Goal: Task Accomplishment & Management: Manage account settings

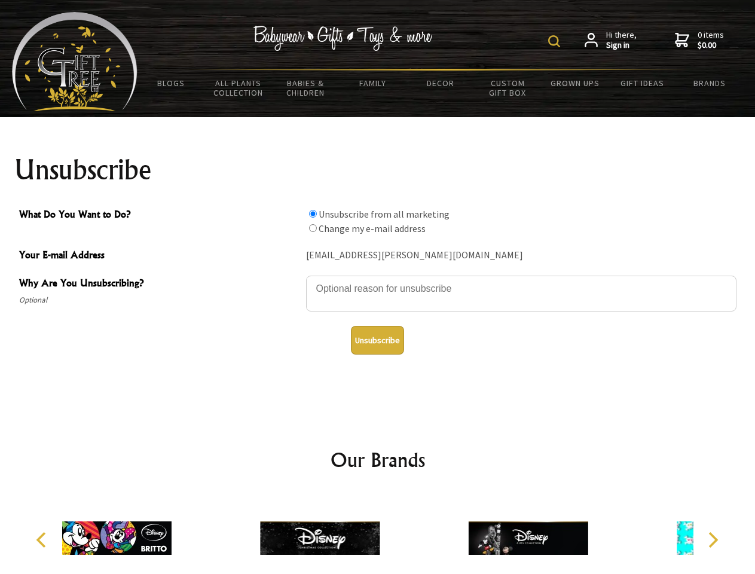
click at [556, 41] on img at bounding box center [554, 41] width 12 height 12
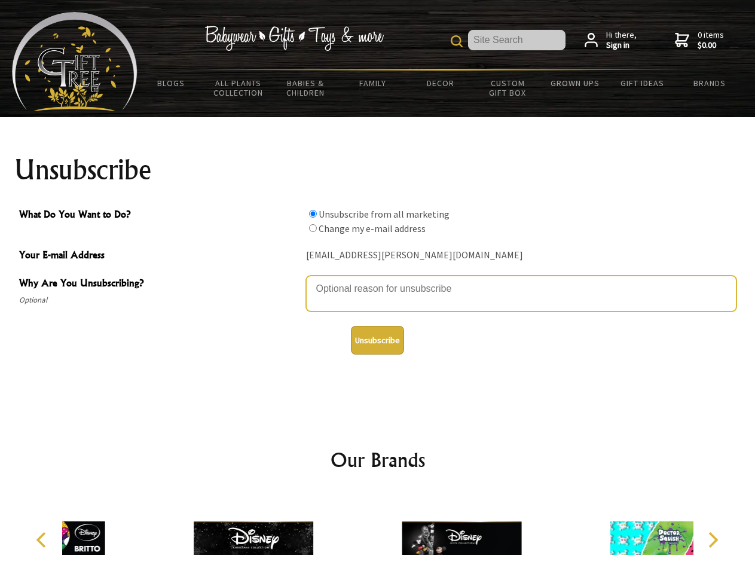
click at [378, 280] on textarea "Why Are You Unsubscribing?" at bounding box center [521, 294] width 430 height 36
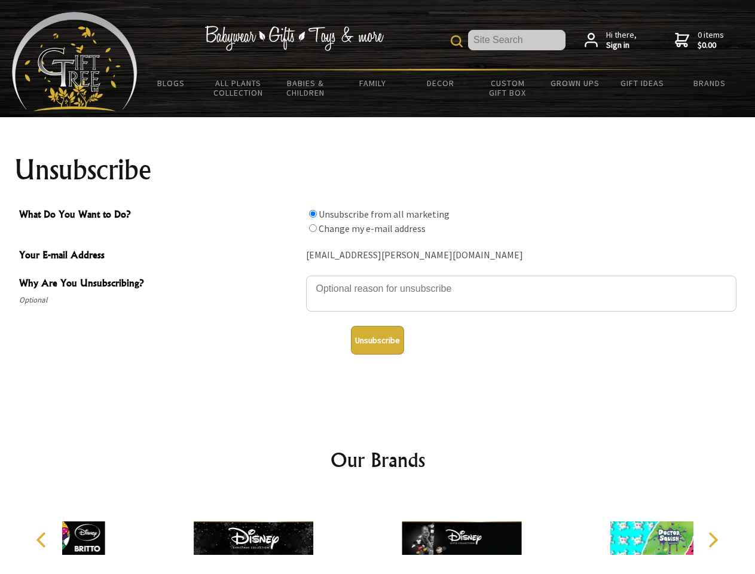
click at [313, 213] on input "What Do You Want to Do?" at bounding box center [313, 214] width 8 height 8
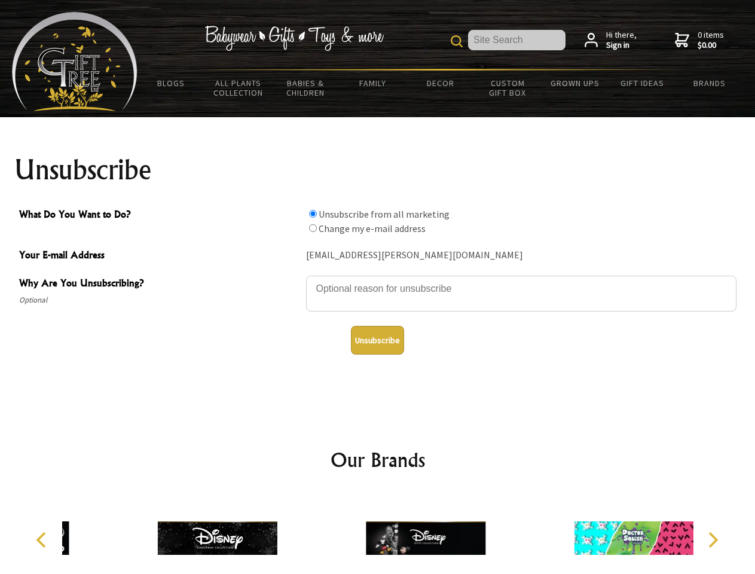
click at [313, 228] on input "What Do You Want to Do?" at bounding box center [313, 228] width 8 height 8
radio input "true"
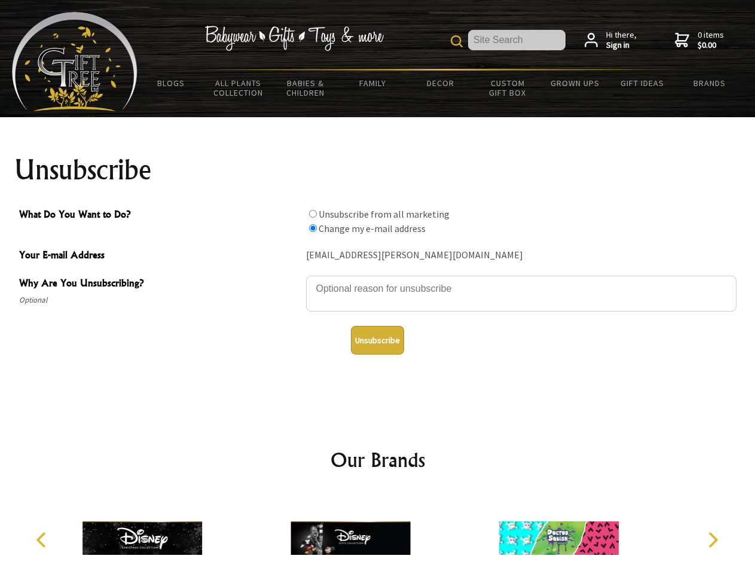
click at [377, 340] on button "Unsubscribe" at bounding box center [377, 340] width 53 height 29
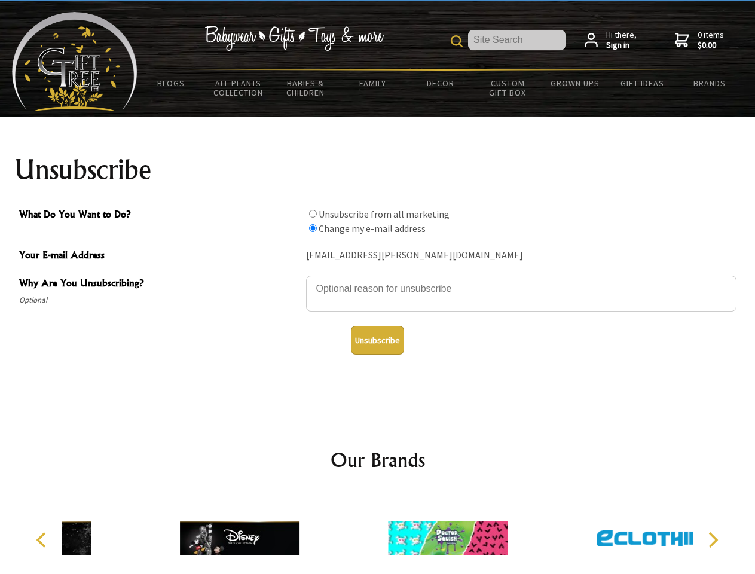
click at [378, 533] on div at bounding box center [448, 539] width 208 height 93
click at [43, 540] on icon "Previous" at bounding box center [43, 540] width 16 height 16
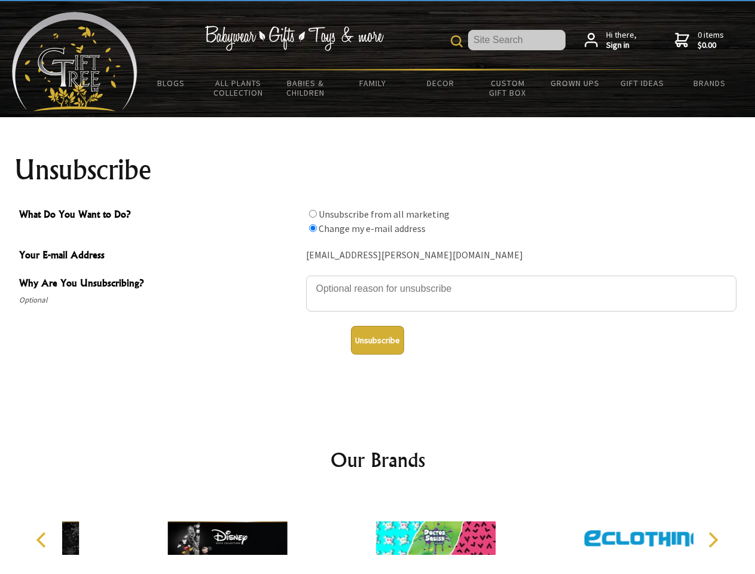
click at [712, 540] on icon "Next" at bounding box center [712, 540] width 16 height 16
